Goal: Transaction & Acquisition: Purchase product/service

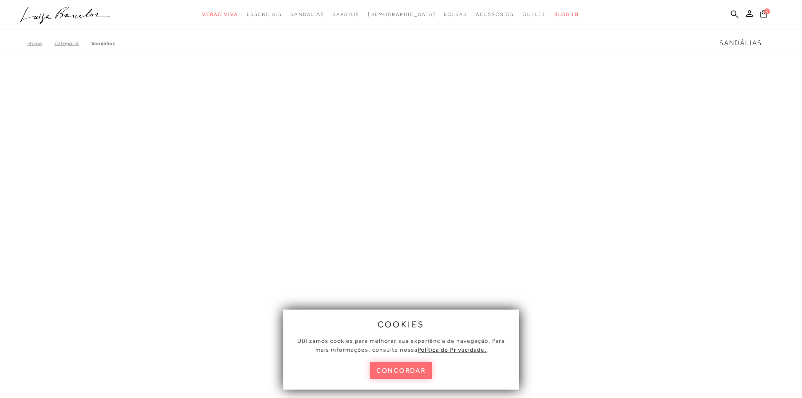
click at [394, 364] on button "concordar" at bounding box center [401, 370] width 62 height 17
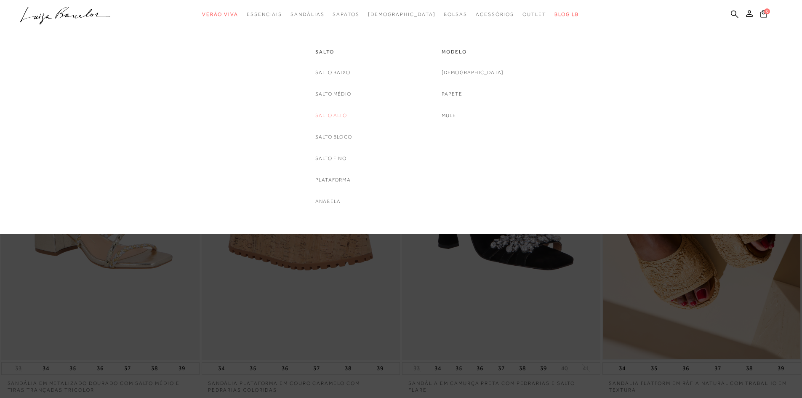
click at [332, 116] on link "Salto Alto" at bounding box center [331, 115] width 32 height 9
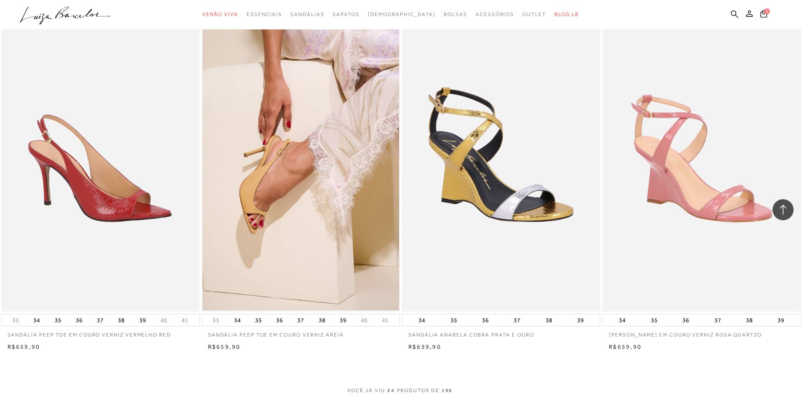
scroll to position [1894, 0]
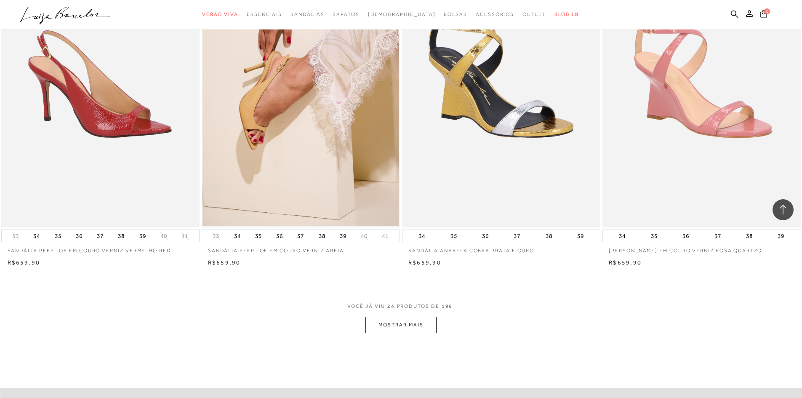
click at [397, 325] on button "MOSTRAR MAIS" at bounding box center [400, 325] width 71 height 16
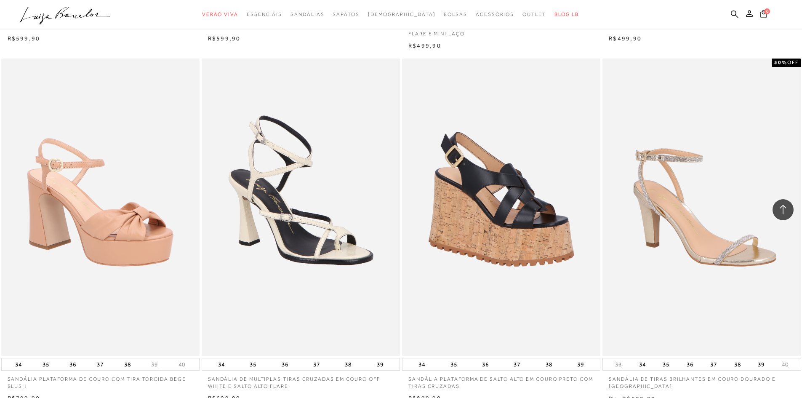
scroll to position [4168, 0]
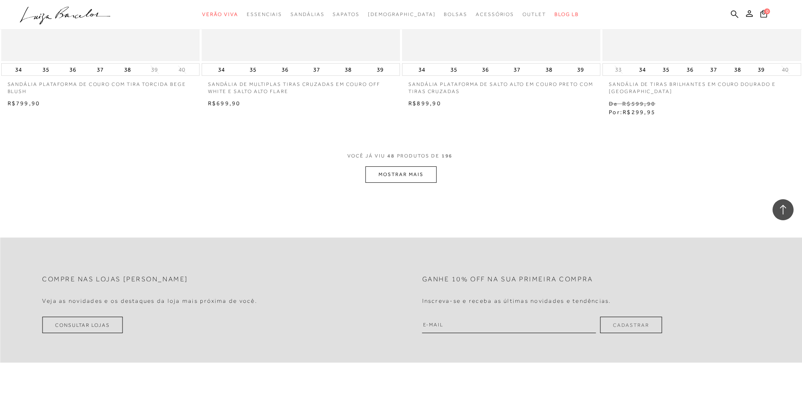
click at [420, 171] on button "MOSTRAR MAIS" at bounding box center [400, 174] width 71 height 16
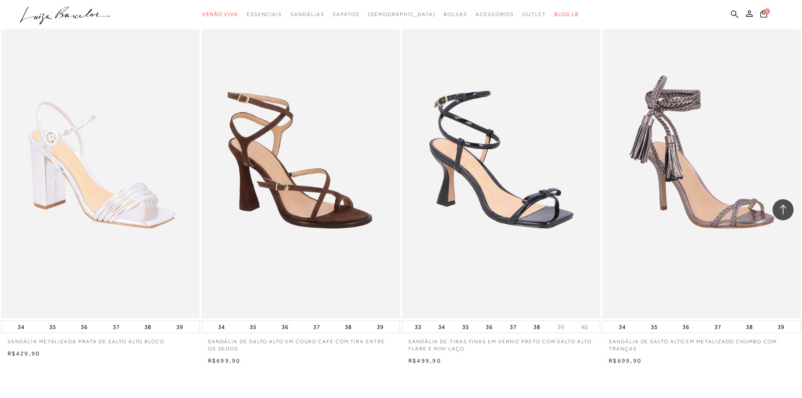
scroll to position [6357, 0]
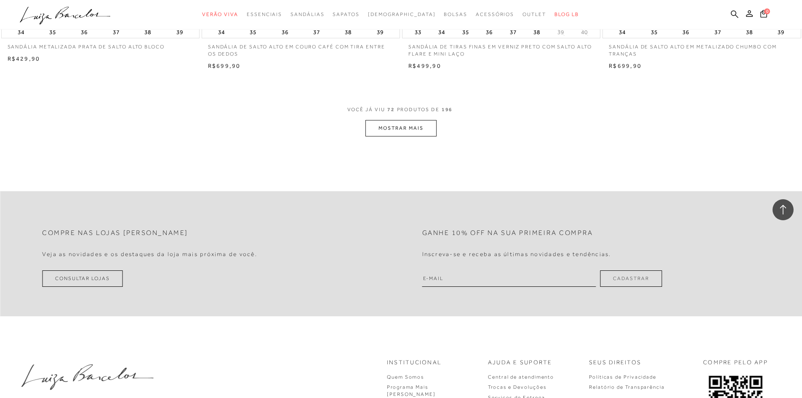
click at [409, 132] on button "MOSTRAR MAIS" at bounding box center [400, 128] width 71 height 16
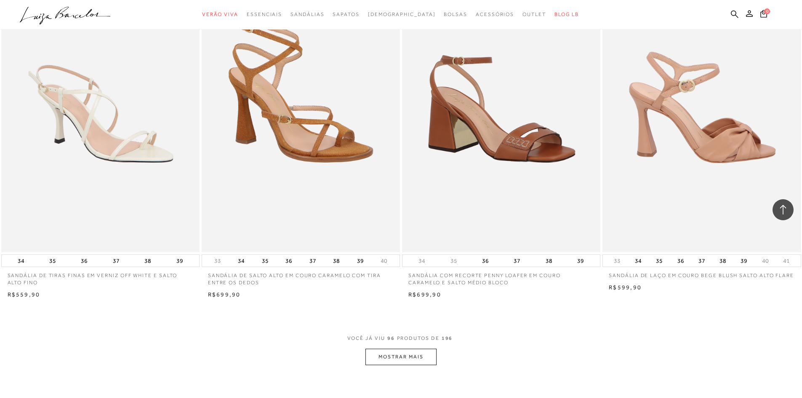
scroll to position [8503, 0]
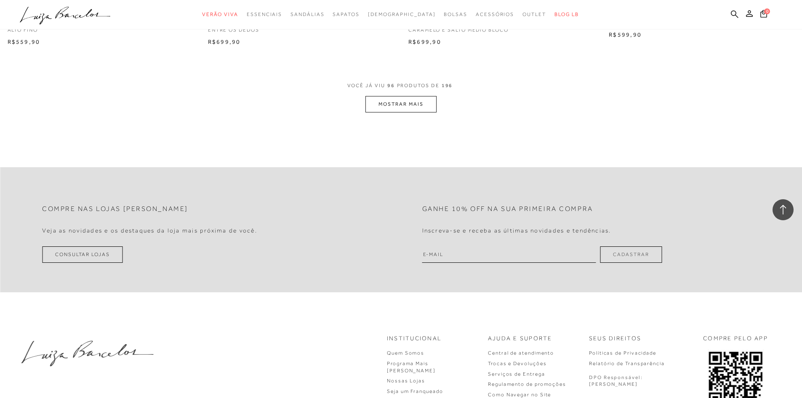
click at [386, 98] on button "MOSTRAR MAIS" at bounding box center [400, 104] width 71 height 16
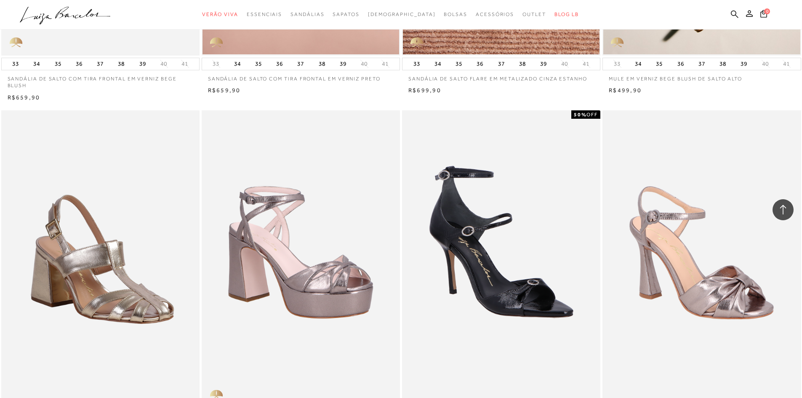
scroll to position [9303, 0]
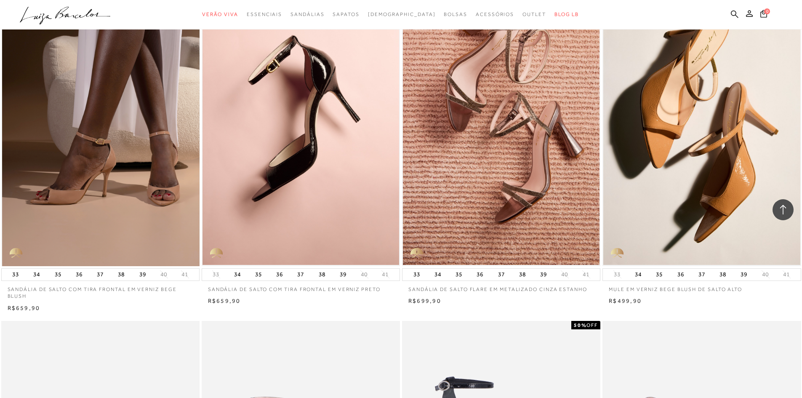
click at [93, 119] on img at bounding box center [100, 117] width 197 height 298
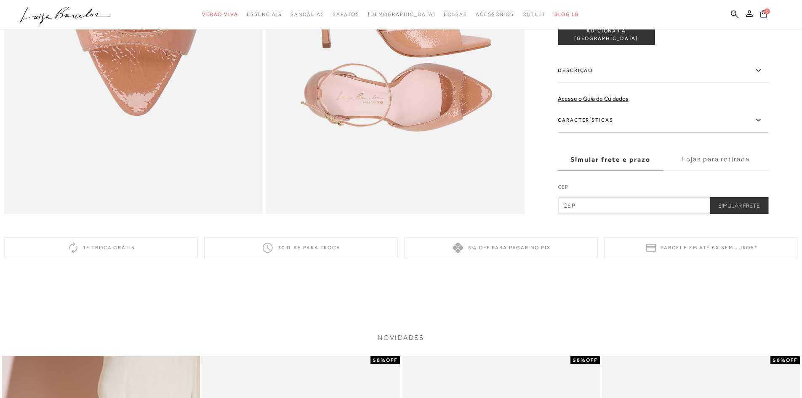
scroll to position [716, 0]
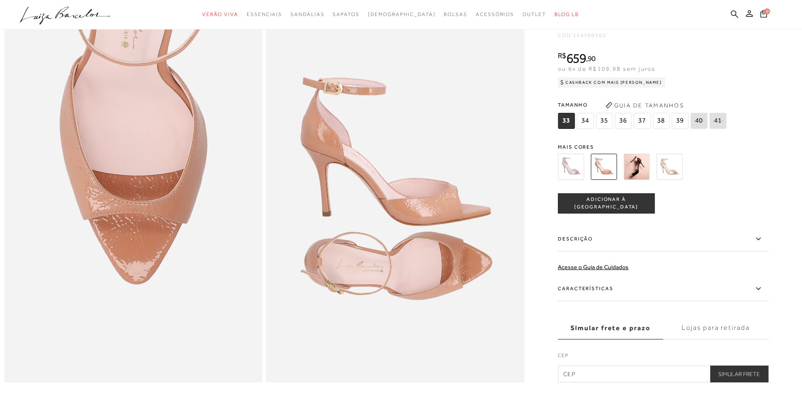
click at [760, 290] on icon at bounding box center [758, 288] width 5 height 3
click at [0, 0] on input "Características" at bounding box center [0, 0] width 0 height 0
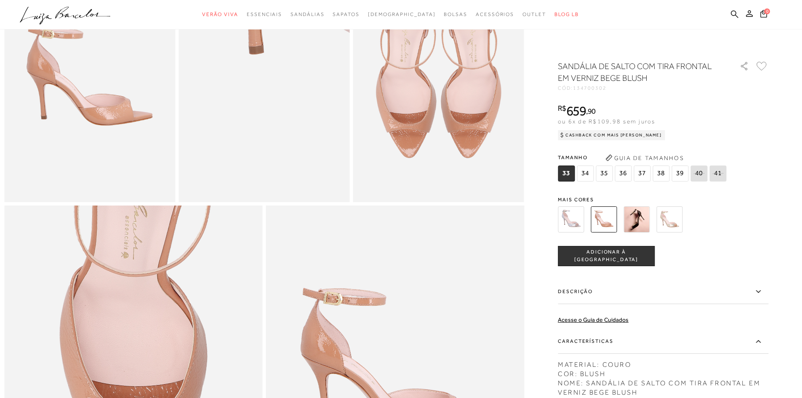
scroll to position [379, 0]
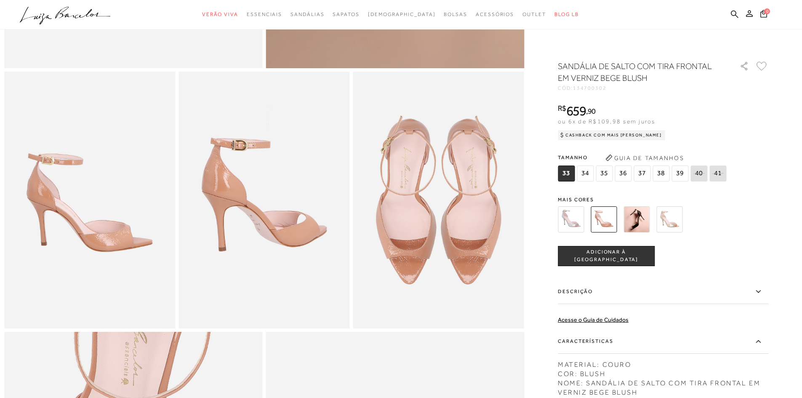
click at [604, 226] on img at bounding box center [604, 219] width 26 height 26
click at [643, 217] on img at bounding box center [636, 219] width 26 height 26
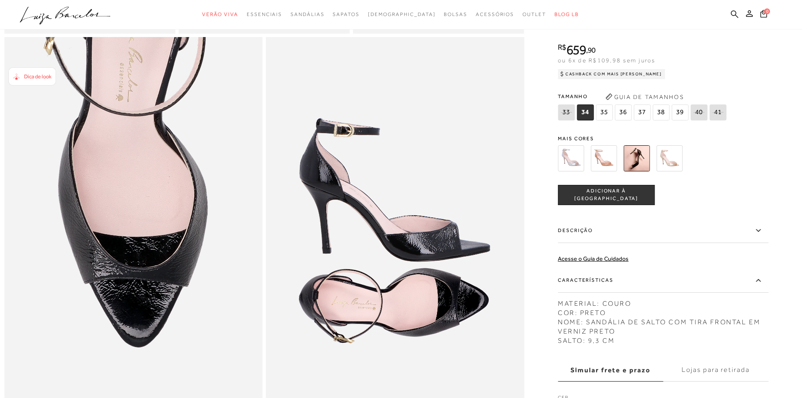
scroll to position [421, 0]
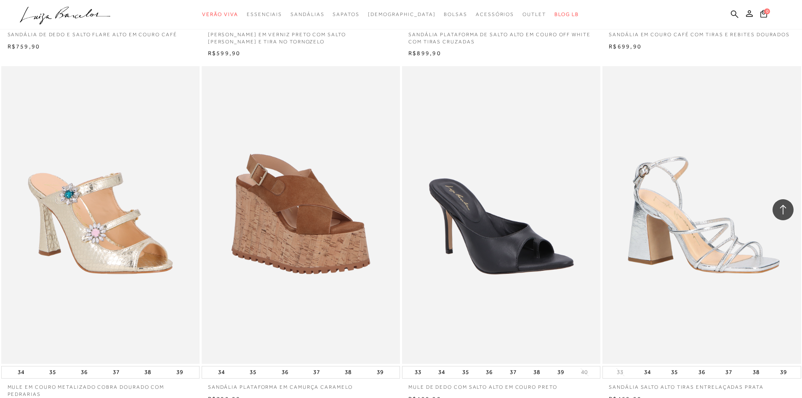
scroll to position [10566, 0]
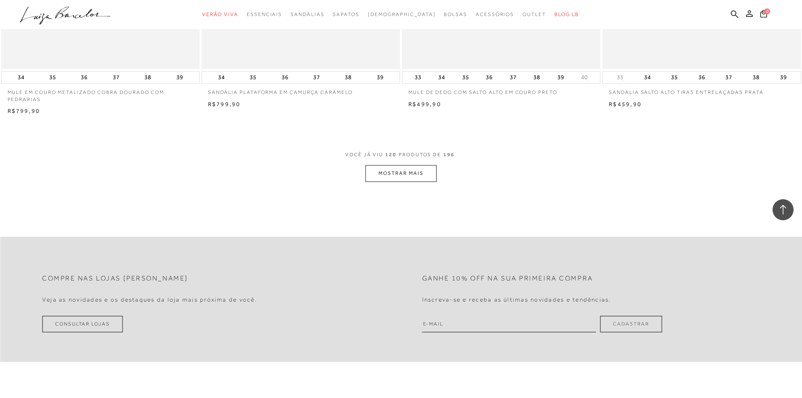
click at [382, 174] on button "MOSTRAR MAIS" at bounding box center [400, 173] width 71 height 16
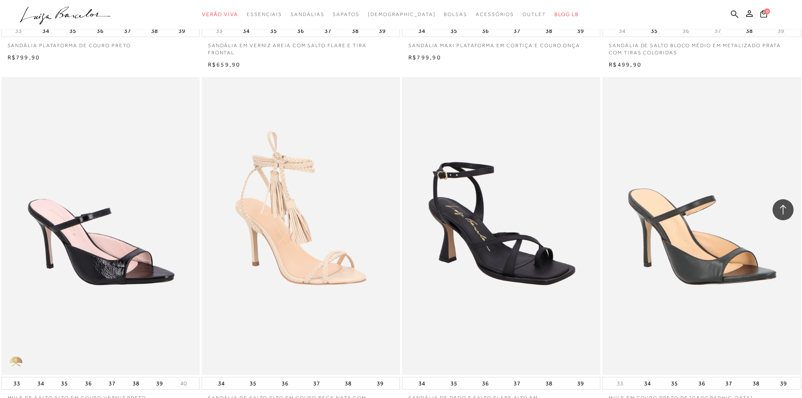
scroll to position [12671, 0]
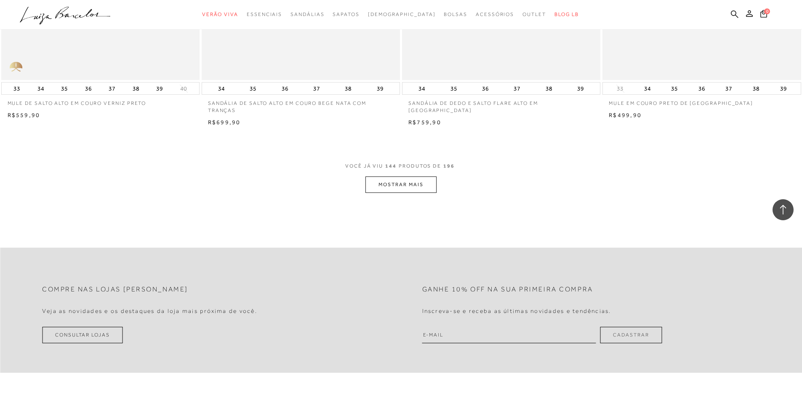
click at [394, 176] on button "MOSTRAR MAIS" at bounding box center [400, 184] width 71 height 16
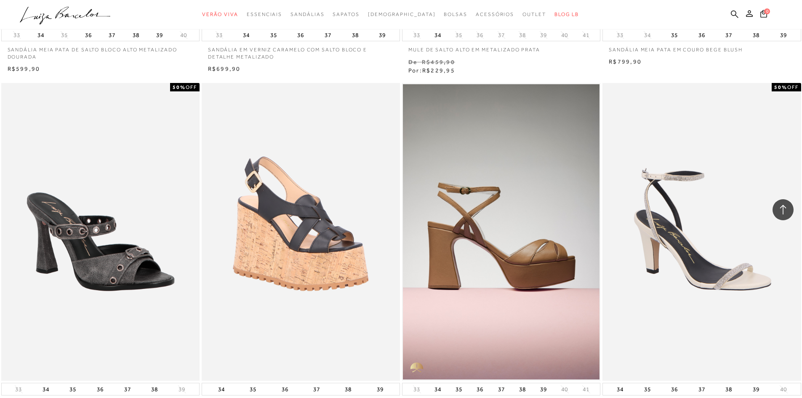
scroll to position [14734, 0]
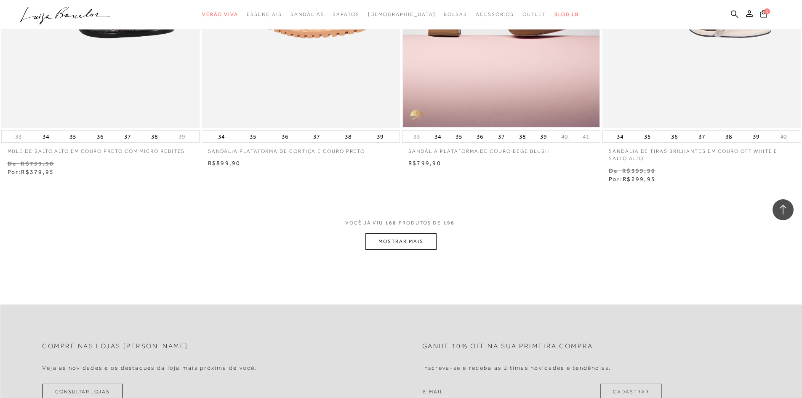
click at [383, 235] on button "MOSTRAR MAIS" at bounding box center [400, 241] width 71 height 16
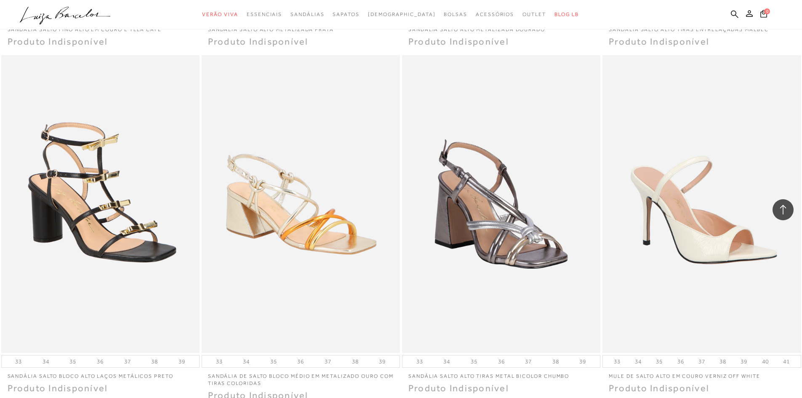
scroll to position [16754, 0]
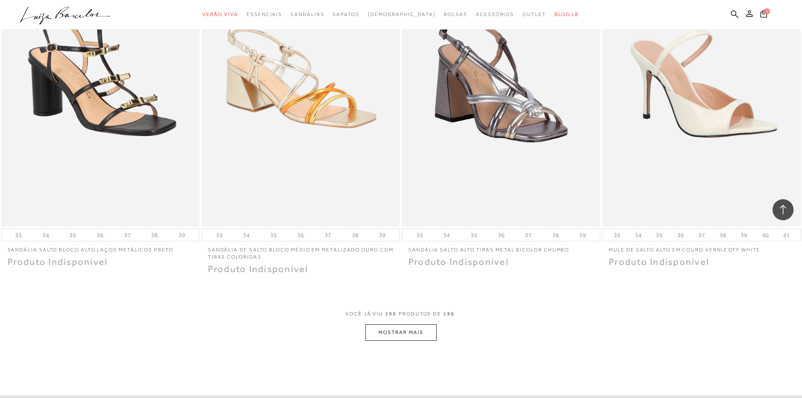
click at [394, 325] on button "MOSTRAR MAIS" at bounding box center [400, 332] width 71 height 16
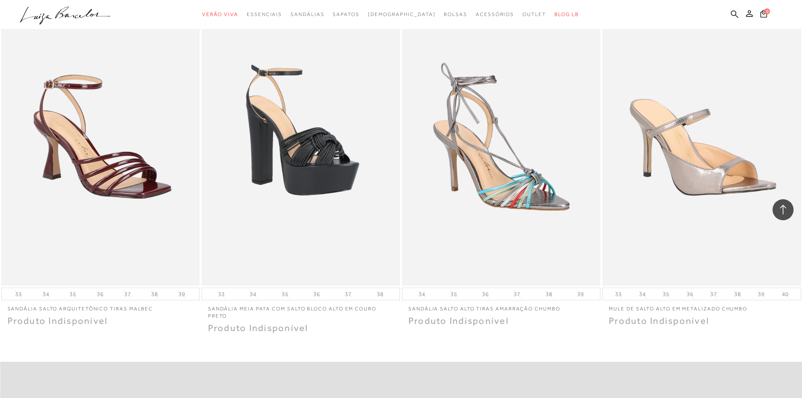
scroll to position [17007, 0]
